Goal: Complete application form: Complete application form

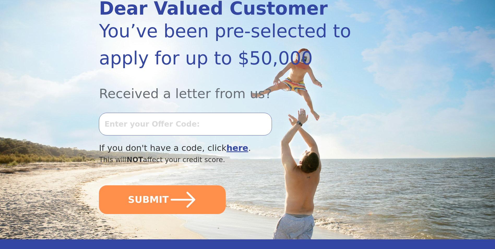
scroll to position [80, 0]
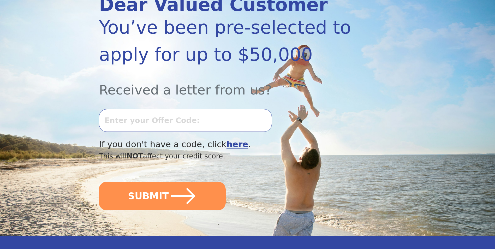
click at [130, 119] on input "text" at bounding box center [185, 120] width 173 height 22
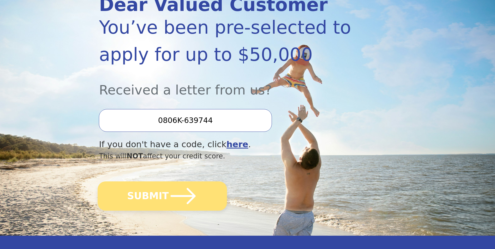
type input "0806K-639744"
click at [181, 200] on icon "submit" at bounding box center [183, 195] width 29 height 29
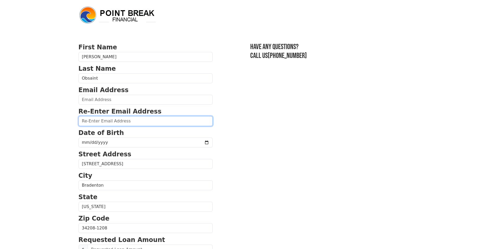
click at [98, 121] on input "email" at bounding box center [145, 121] width 134 height 10
type input "[EMAIL_ADDRESS][DOMAIN_NAME]"
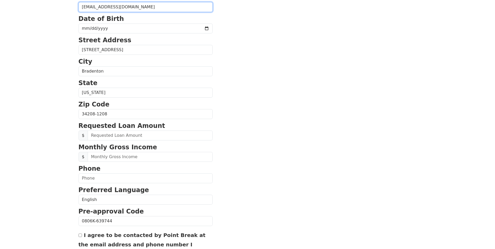
scroll to position [146, 0]
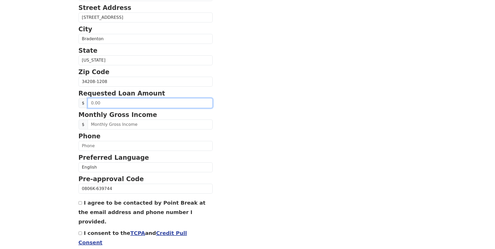
click at [101, 102] on input "text" at bounding box center [150, 103] width 125 height 10
type input "10,000.00"
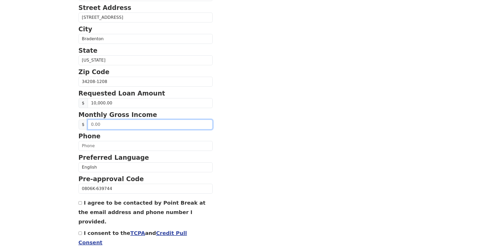
click at [105, 124] on input "text" at bounding box center [150, 124] width 125 height 10
type input "4,000.00"
click at [233, 161] on section "First Name Jean Last Name Obsaint Email Address eljude2005@gmail.com Re-Enter E…" at bounding box center [247, 82] width 338 height 372
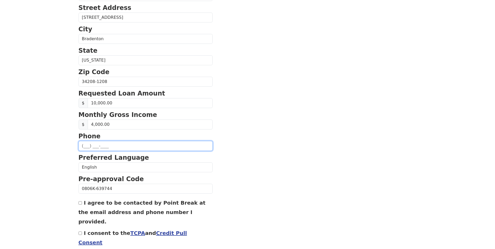
click at [83, 146] on input "text" at bounding box center [145, 146] width 134 height 10
type input "(941) 392-2279"
click at [81, 204] on input "I agree to be contacted by Point Break at the email address and phone number I …" at bounding box center [79, 202] width 3 height 3
checkbox input "true"
click at [80, 231] on input "I consent to the TCPA and Credit Pull Consent" at bounding box center [79, 232] width 3 height 3
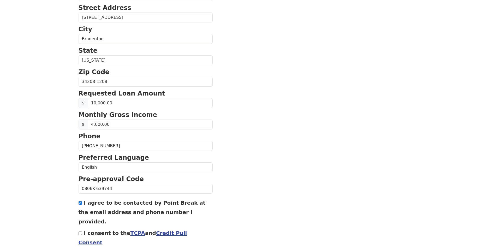
checkbox input "true"
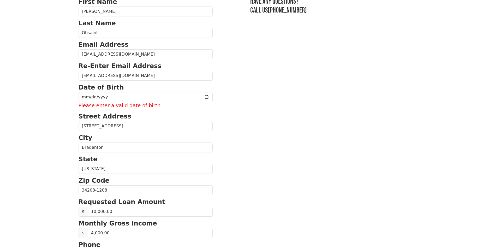
scroll to position [11, 0]
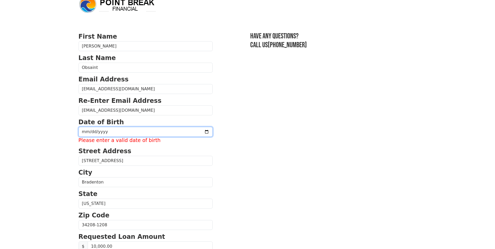
click at [92, 130] on input "date" at bounding box center [145, 132] width 134 height 10
click at [86, 130] on input "date" at bounding box center [145, 132] width 134 height 10
type input "1968-04-15"
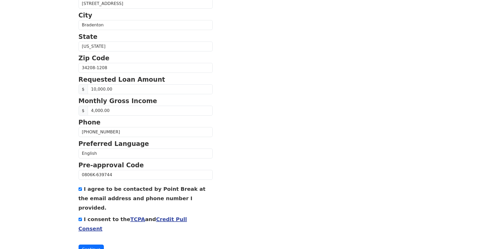
scroll to position [166, 0]
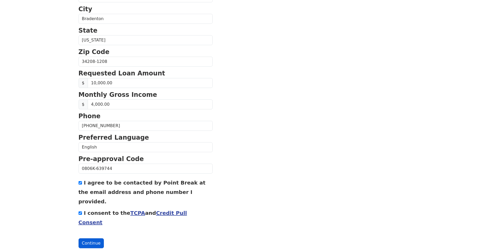
click at [94, 238] on button "Continue" at bounding box center [91, 243] width 26 height 10
